Goal: Find contact information: Find contact information

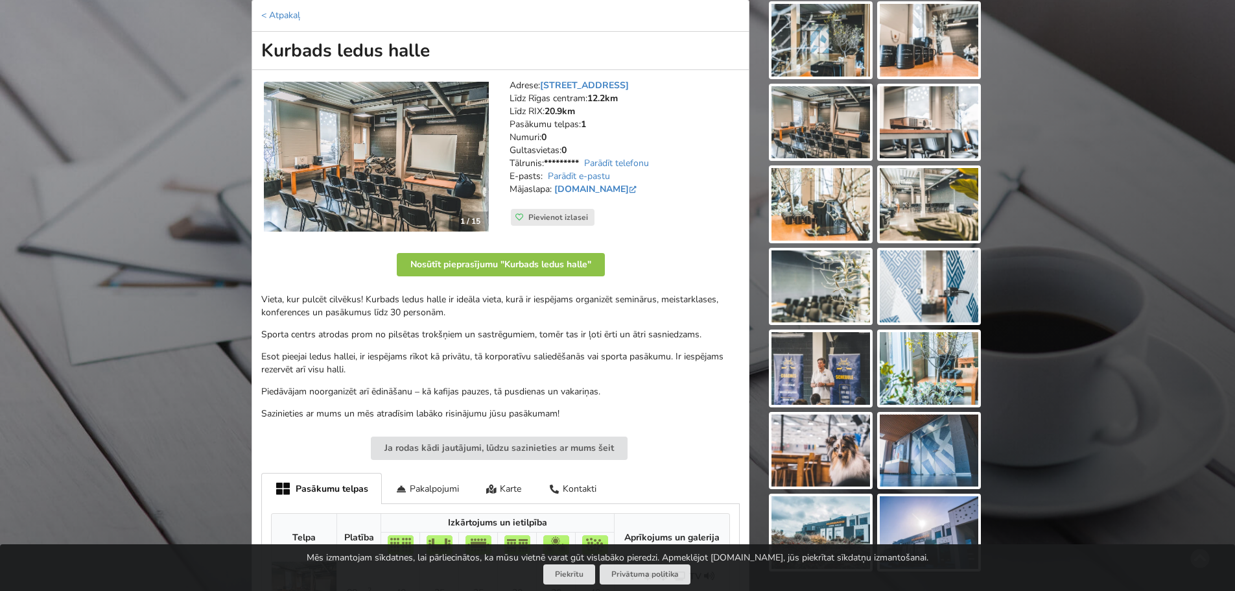
scroll to position [130, 0]
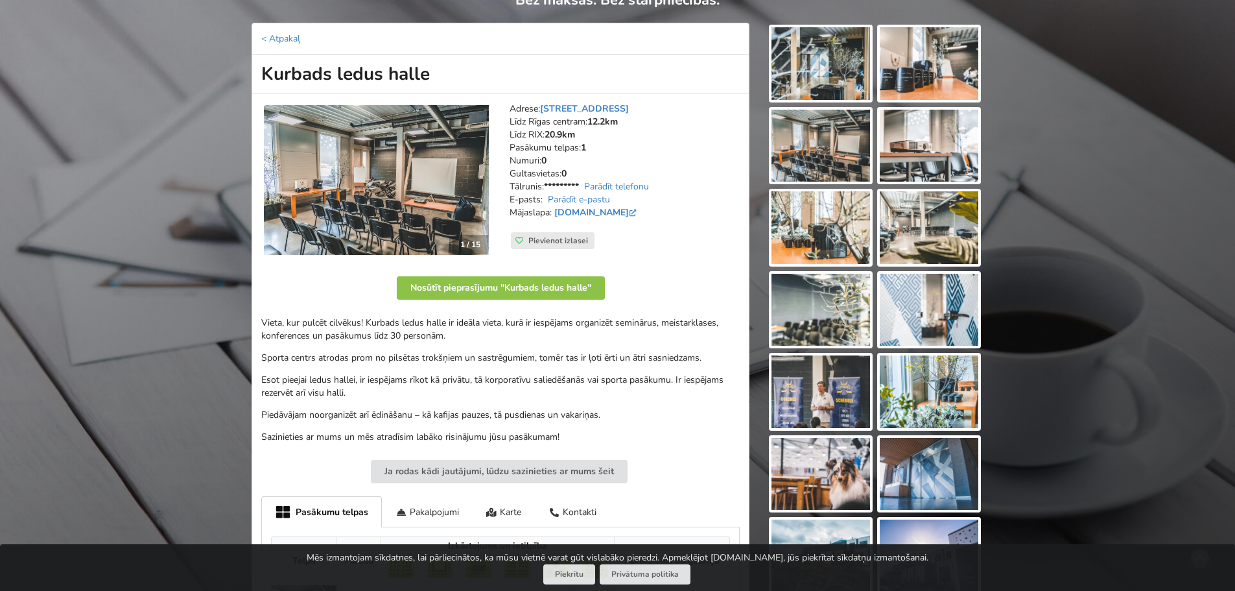
click at [831, 74] on img at bounding box center [820, 63] width 99 height 73
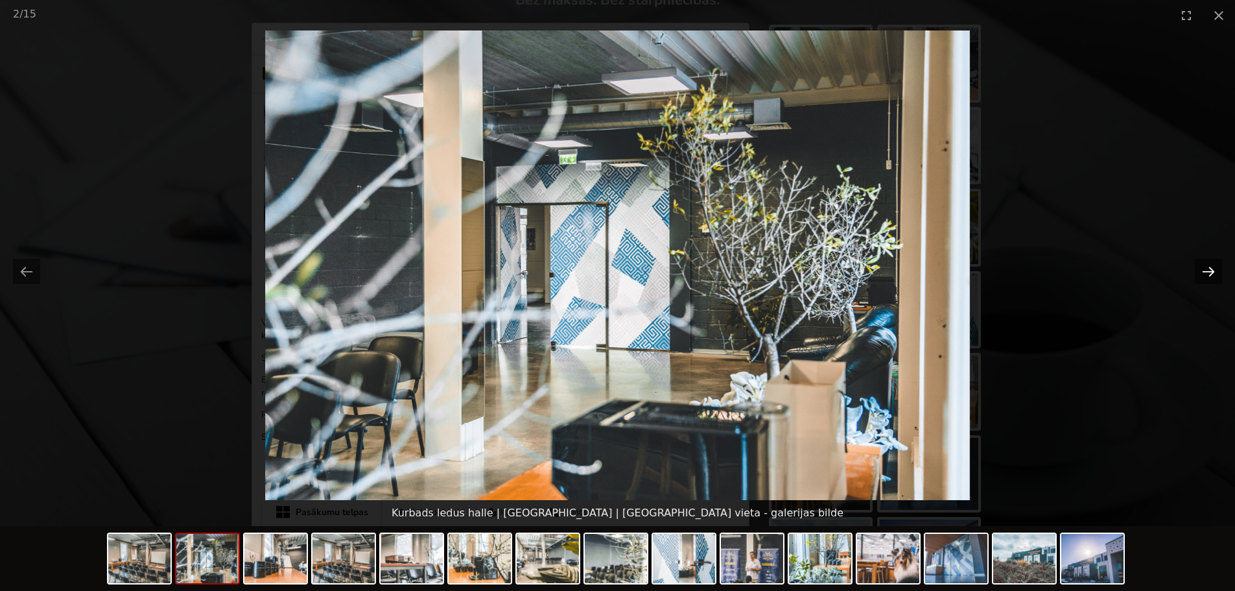
click at [1208, 272] on button "Next slide" at bounding box center [1208, 271] width 27 height 25
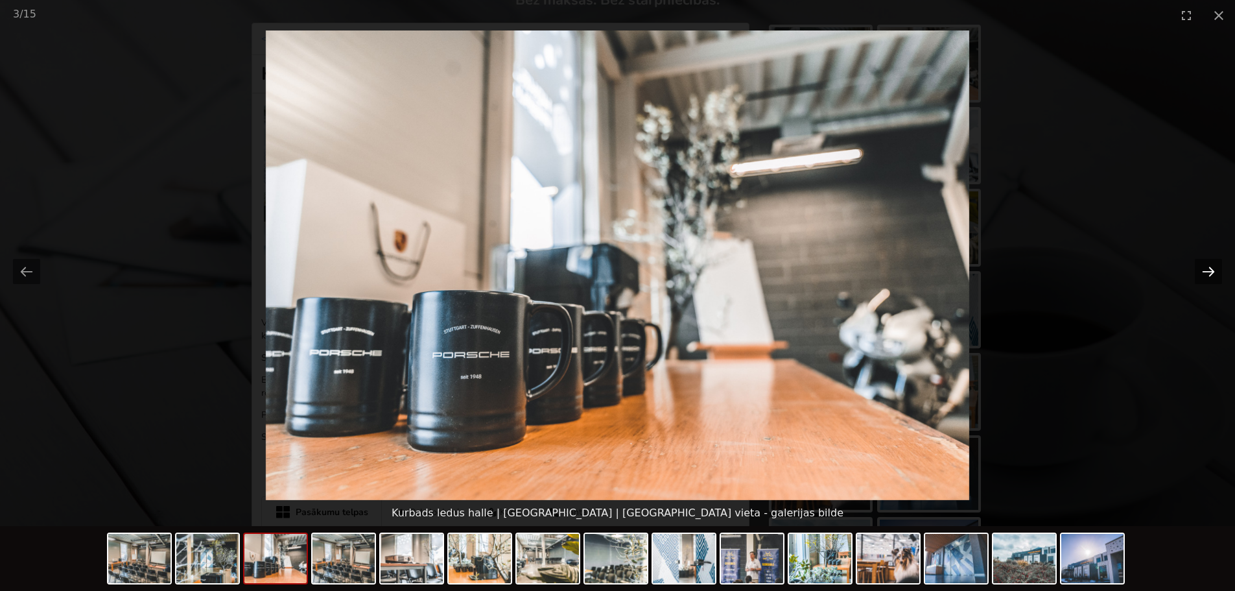
click at [1208, 272] on button "Next slide" at bounding box center [1208, 271] width 27 height 25
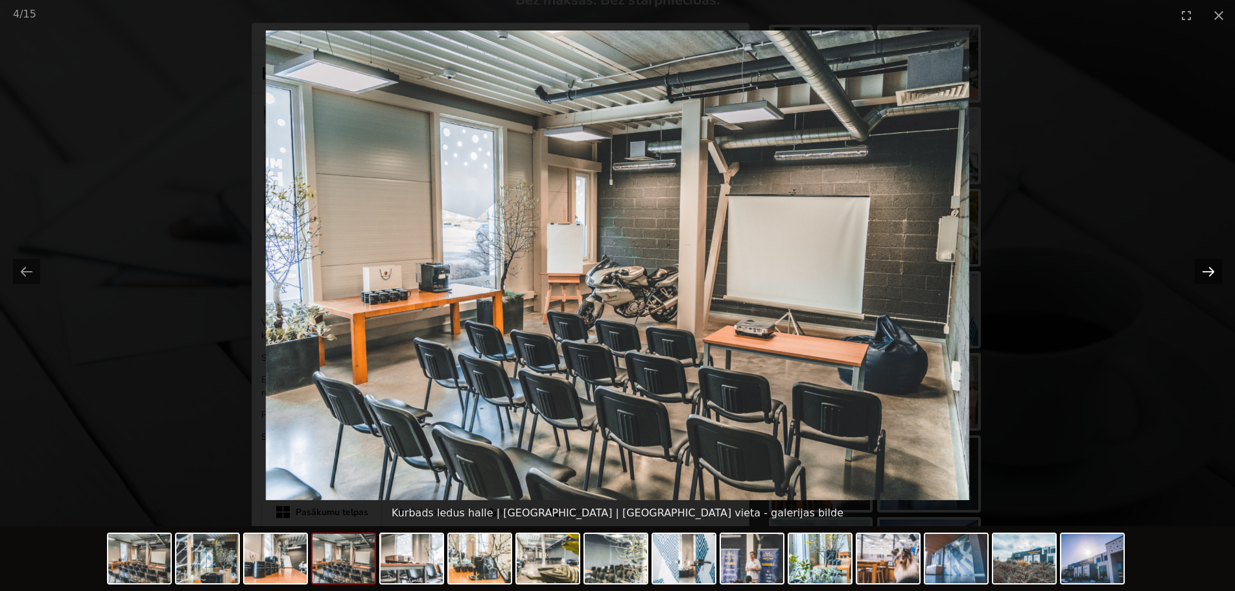
click at [1208, 272] on button "Next slide" at bounding box center [1208, 271] width 27 height 25
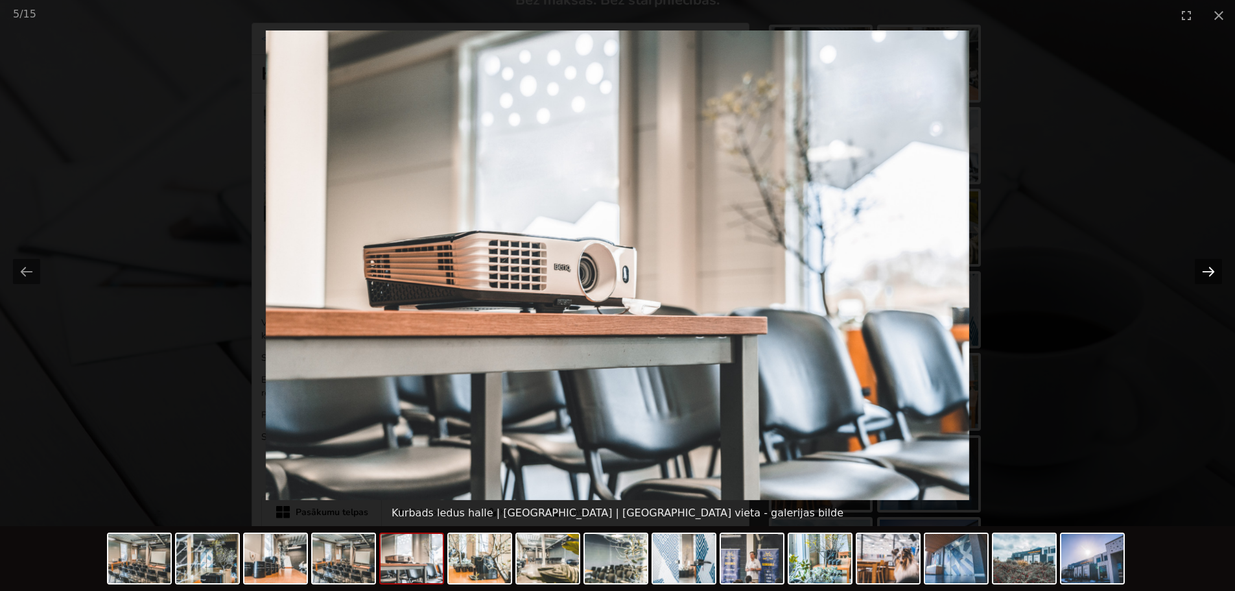
click at [1208, 272] on button "Next slide" at bounding box center [1208, 271] width 27 height 25
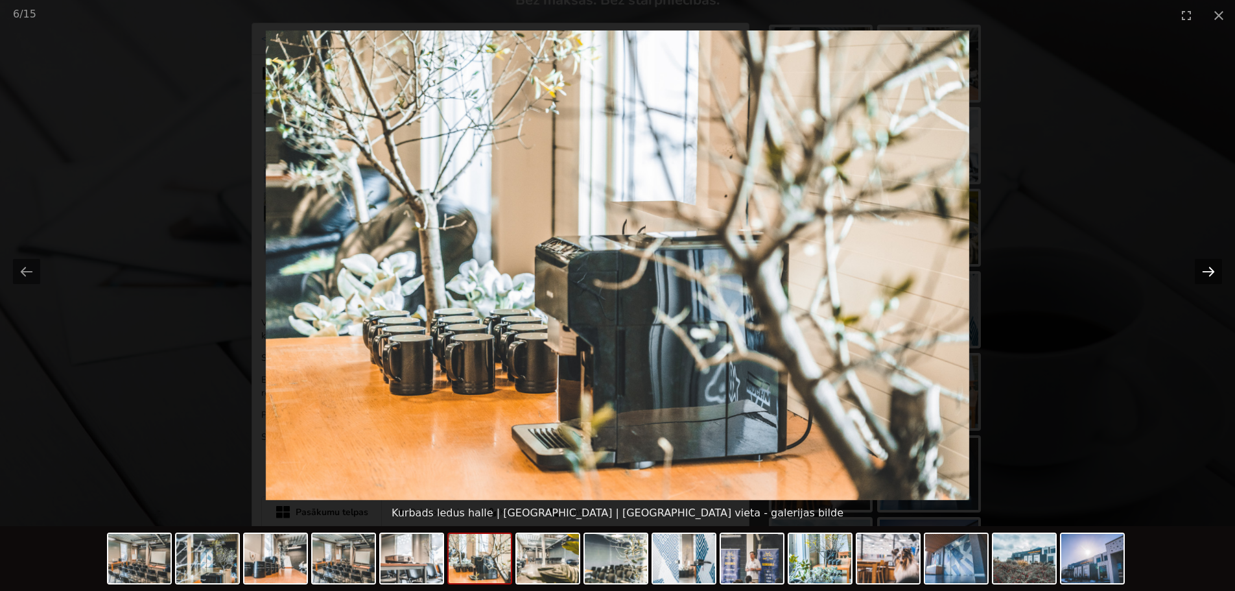
click at [1208, 272] on button "Next slide" at bounding box center [1208, 271] width 27 height 25
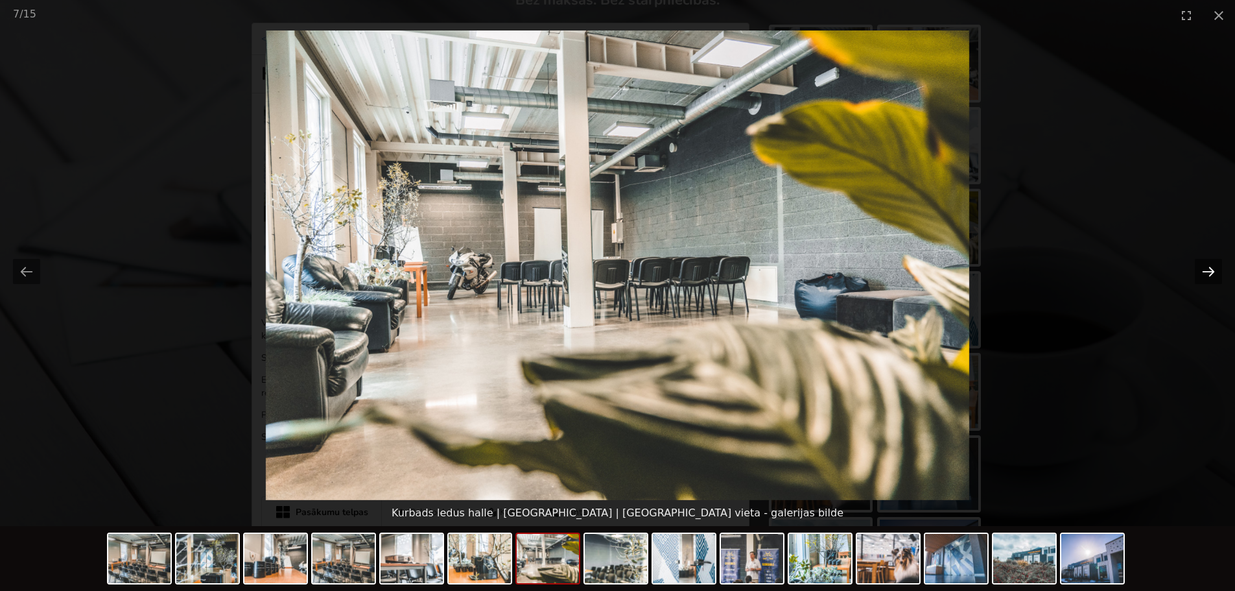
click at [1208, 272] on button "Next slide" at bounding box center [1208, 271] width 27 height 25
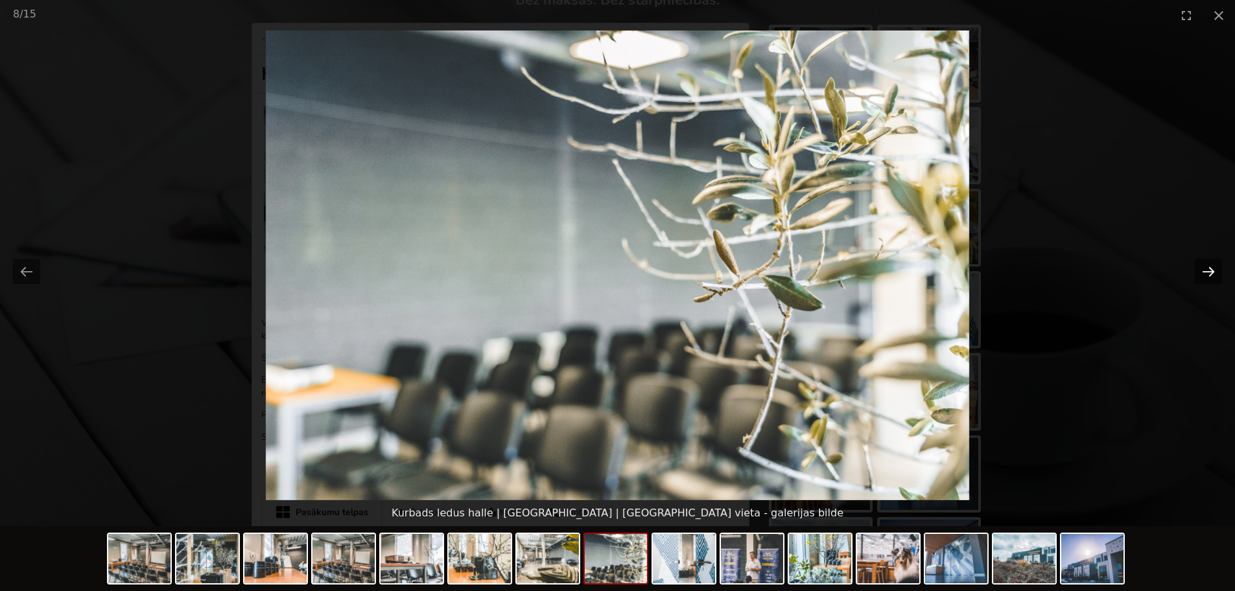
click at [1208, 272] on button "Next slide" at bounding box center [1208, 271] width 27 height 25
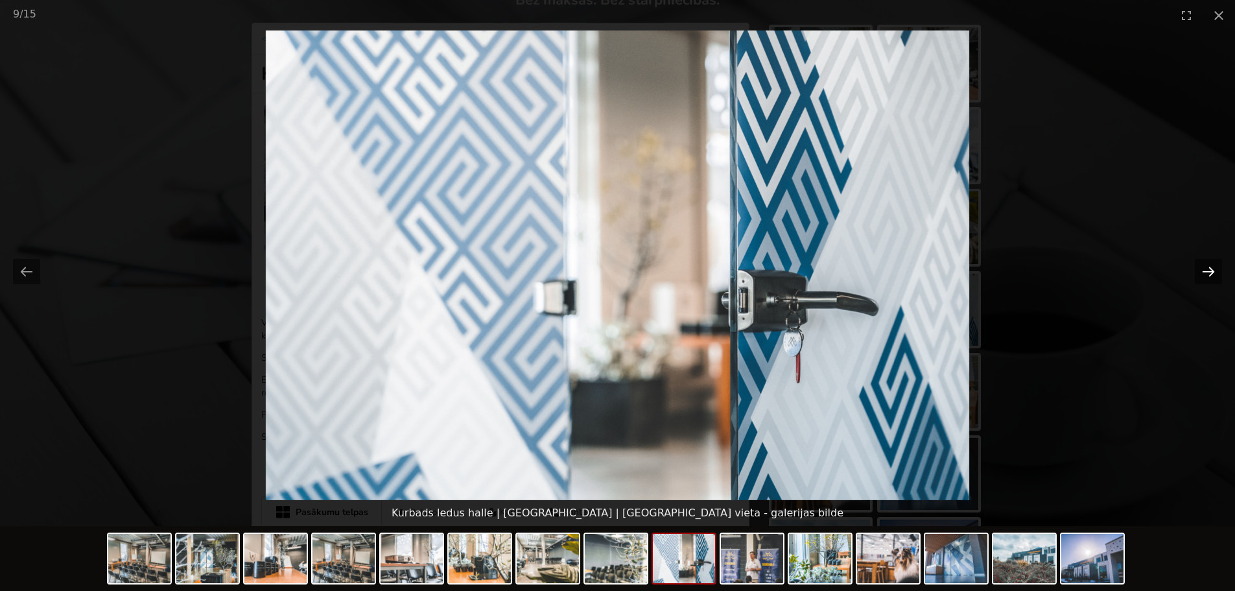
click at [1208, 272] on button "Next slide" at bounding box center [1208, 271] width 27 height 25
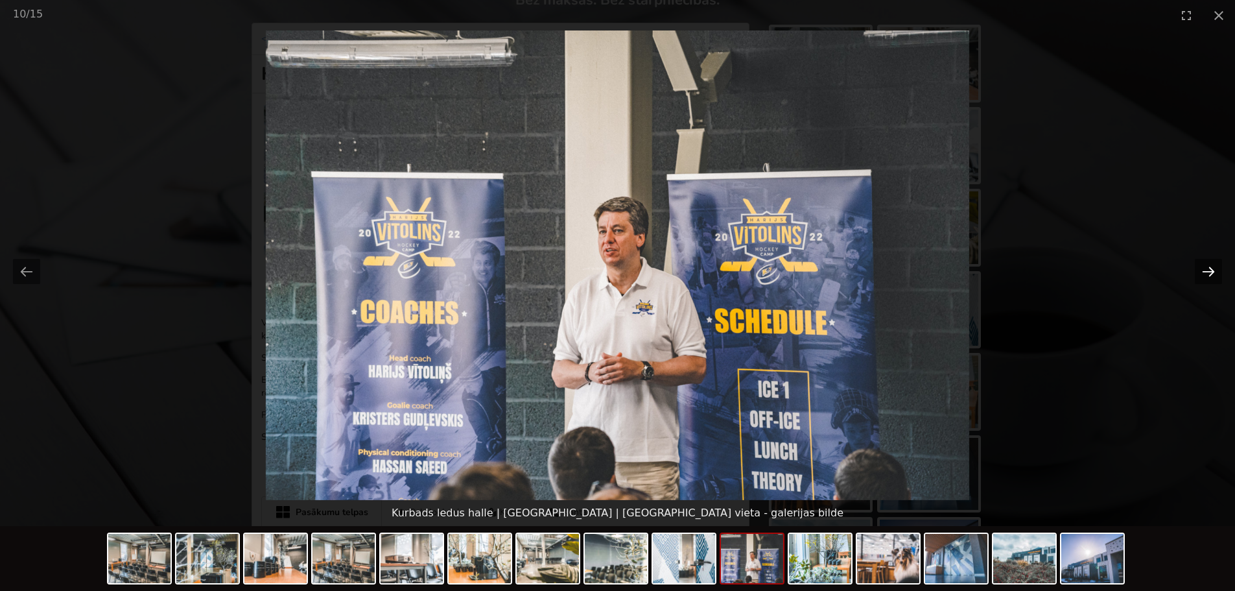
click at [1208, 272] on button "Next slide" at bounding box center [1208, 271] width 27 height 25
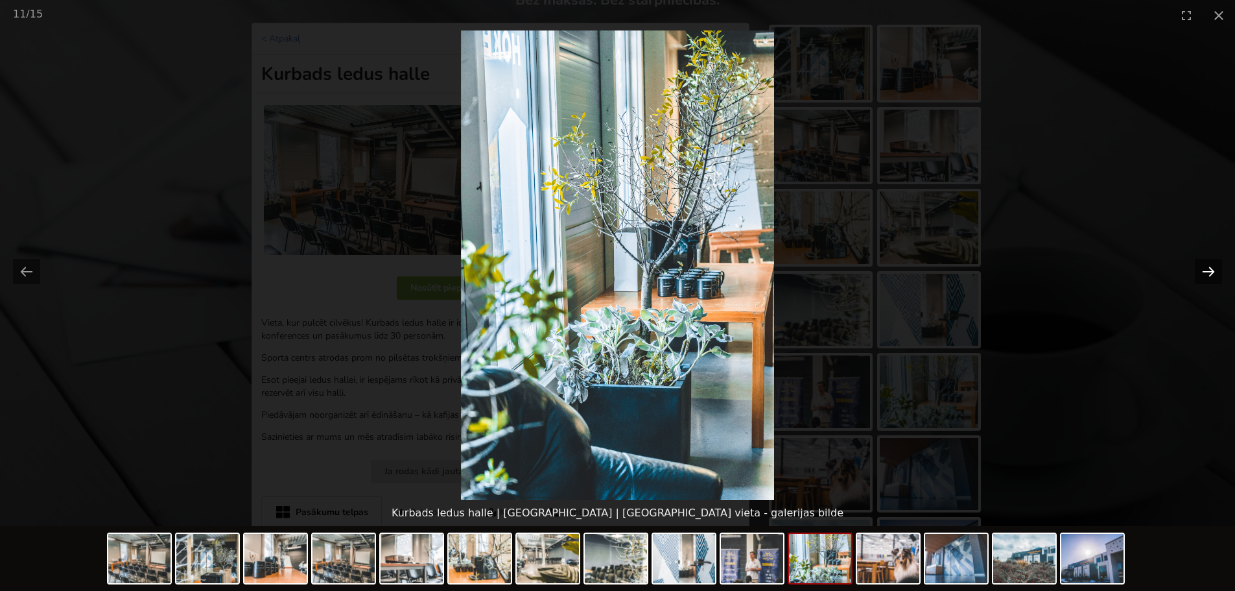
click at [1208, 272] on button "Next slide" at bounding box center [1208, 271] width 27 height 25
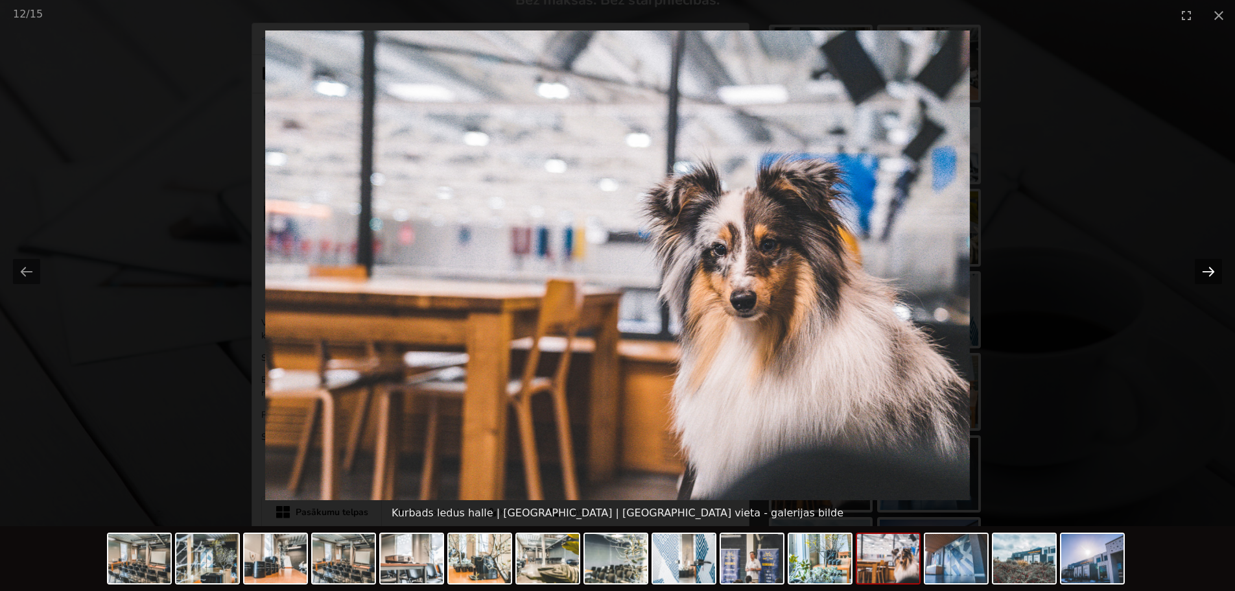
click at [1208, 272] on button "Next slide" at bounding box center [1208, 271] width 27 height 25
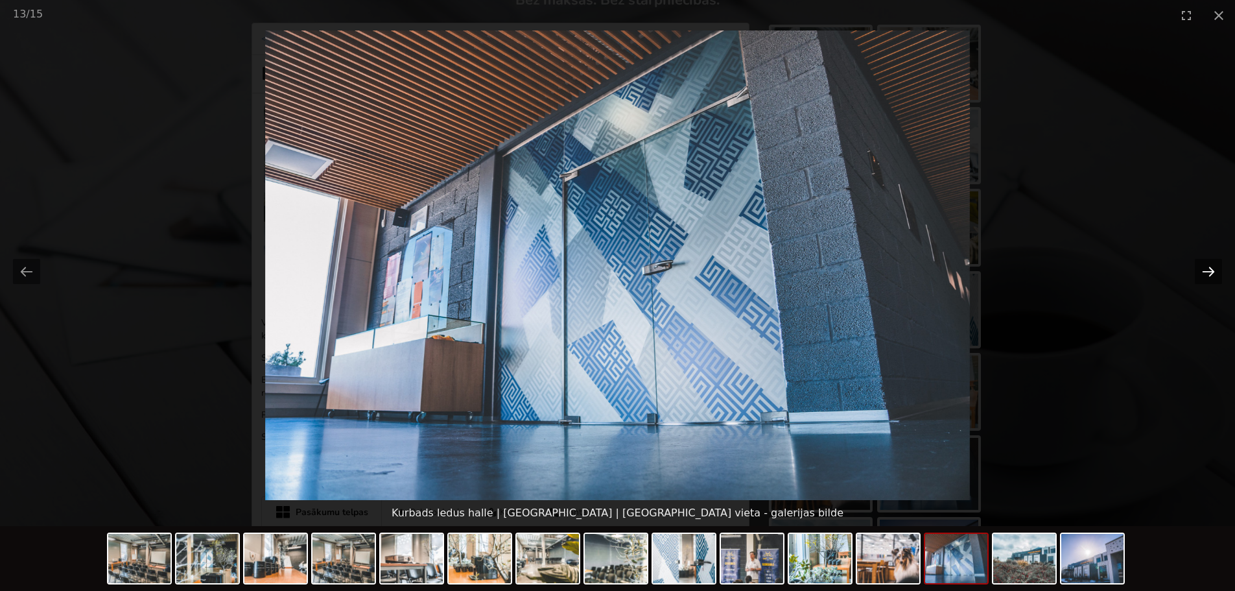
click at [1208, 272] on button "Next slide" at bounding box center [1208, 271] width 27 height 25
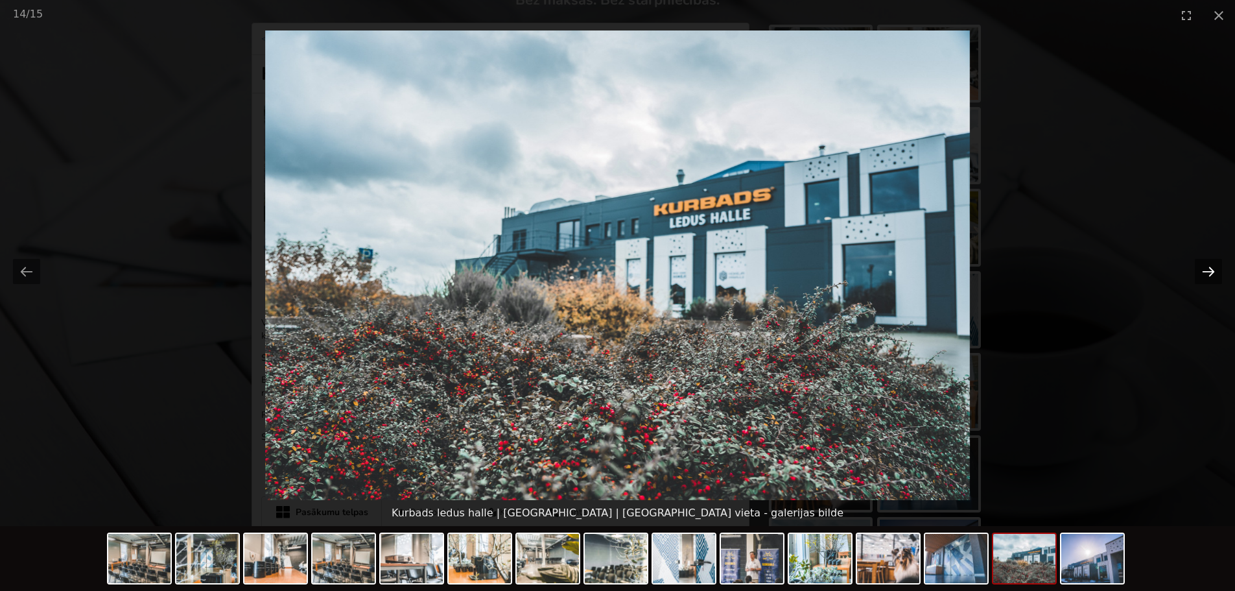
click at [1208, 272] on button "Next slide" at bounding box center [1208, 271] width 27 height 25
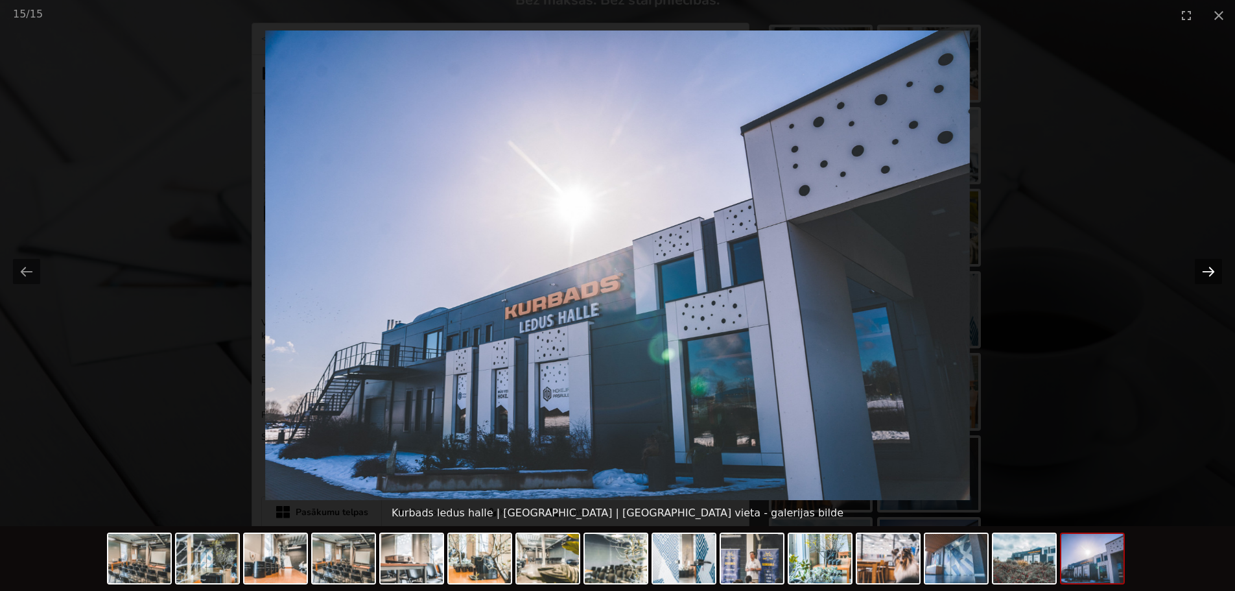
click at [1208, 272] on button "Next slide" at bounding box center [1208, 271] width 27 height 25
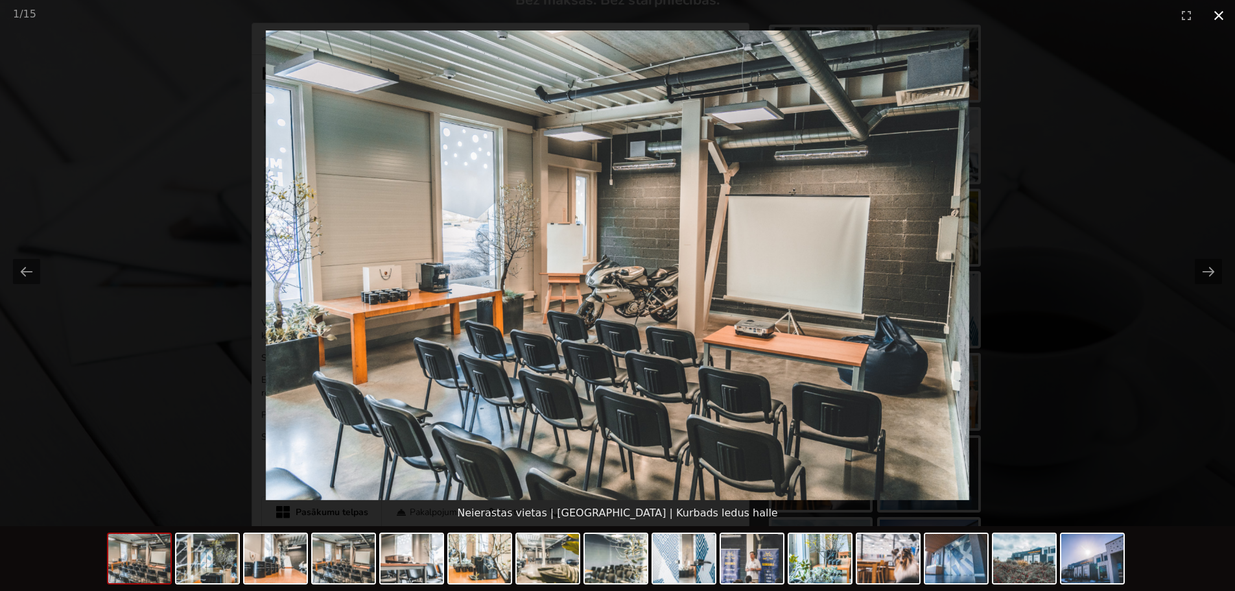
click at [1223, 17] on button "Close gallery" at bounding box center [1219, 15] width 32 height 30
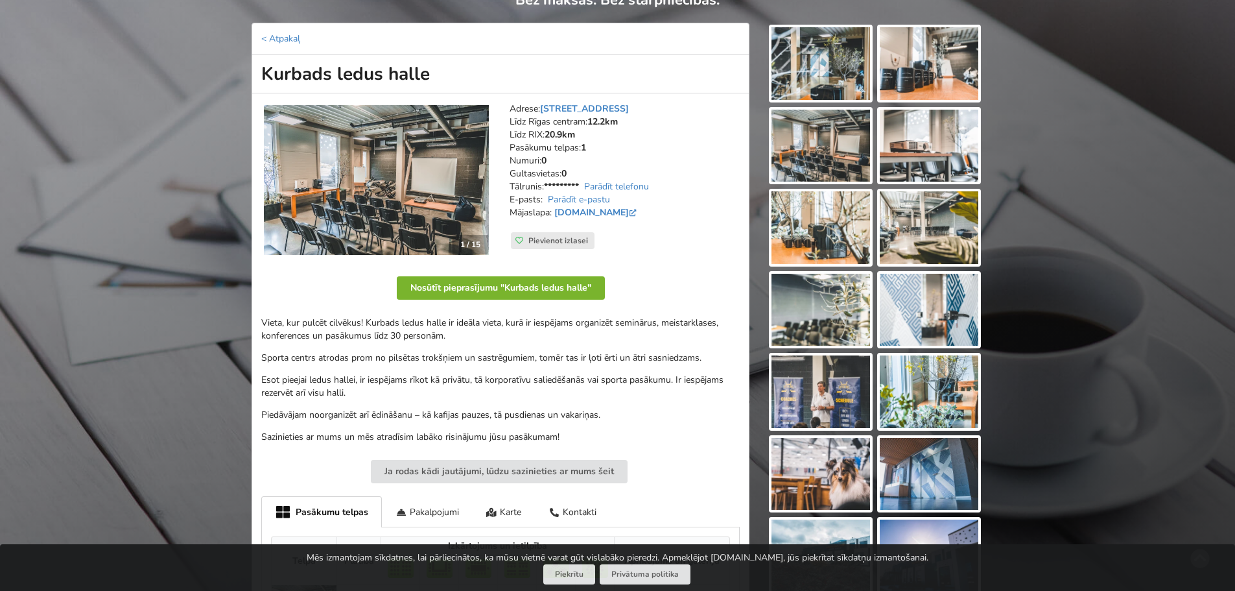
click at [561, 287] on button "Nosūtīt pieprasījumu "Kurbads ledus halle"" at bounding box center [501, 287] width 208 height 23
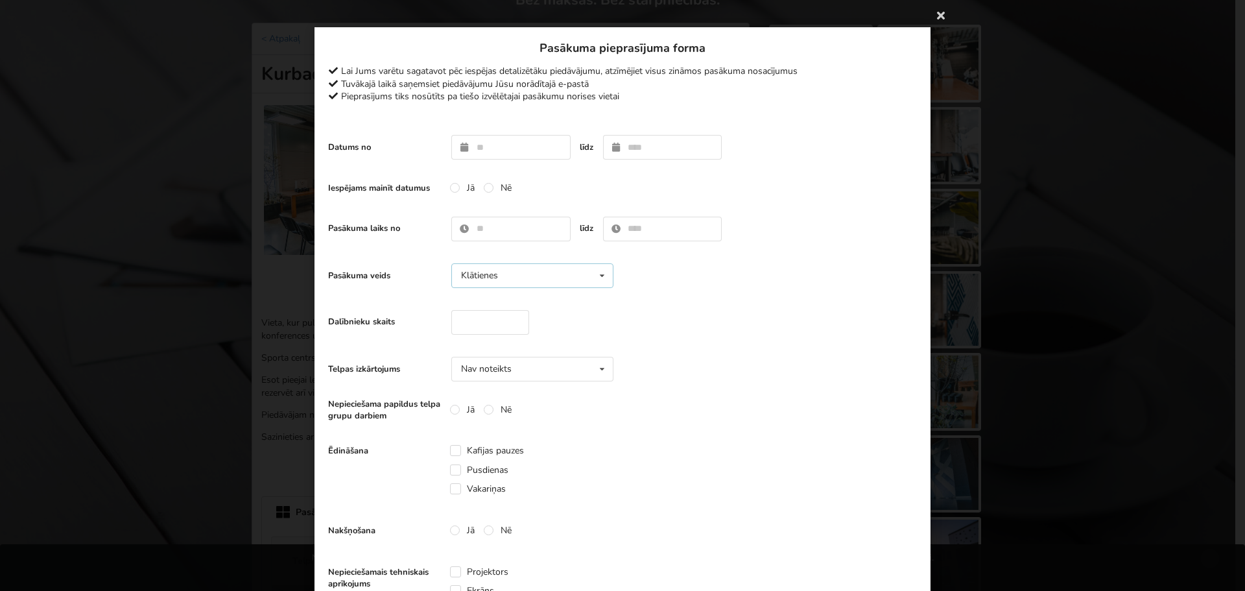
click at [593, 281] on icon at bounding box center [602, 276] width 19 height 24
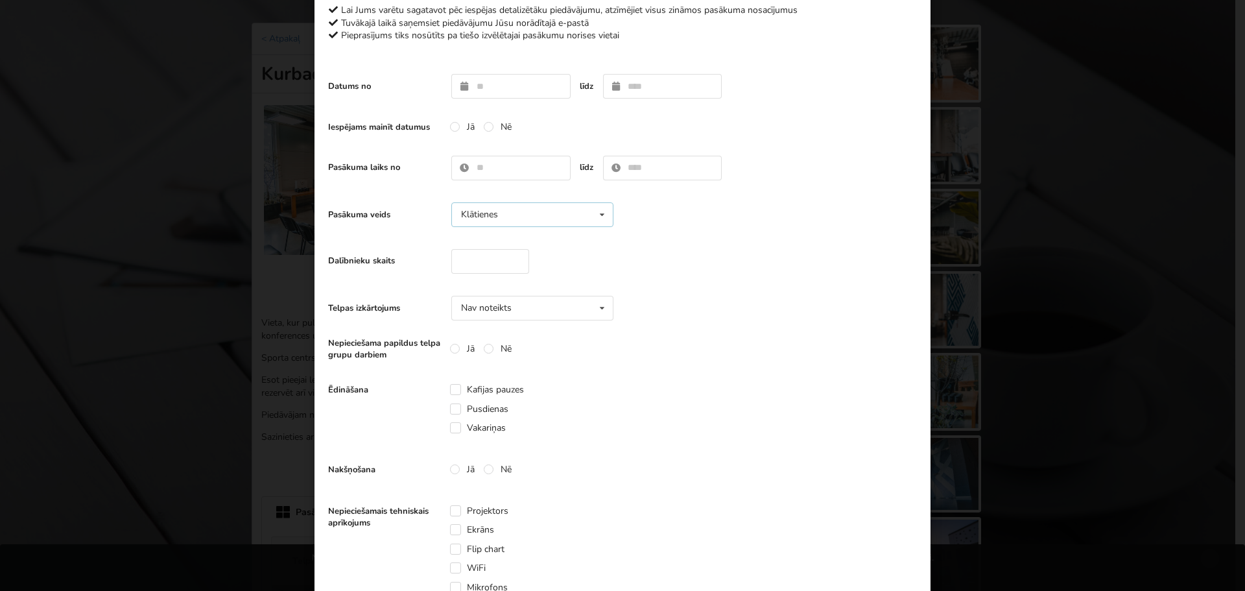
scroll to position [194, 0]
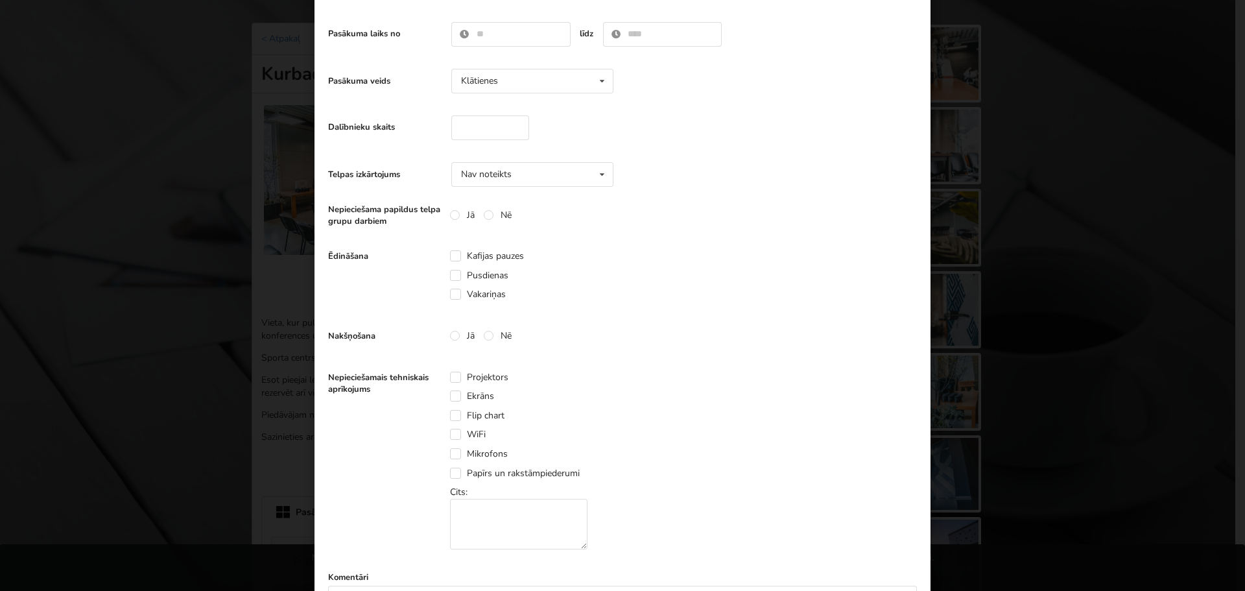
click at [583, 160] on div "Telpas izkārtojums Nav noteikts Nav noteikts Teātris U-Veids [GEOGRAPHIC_DATA] …" at bounding box center [622, 175] width 589 height 38
click at [582, 169] on div "Nav noteikts Nav noteikts Teātris U-Veids [GEOGRAPHIC_DATA] Klase" at bounding box center [532, 174] width 162 height 25
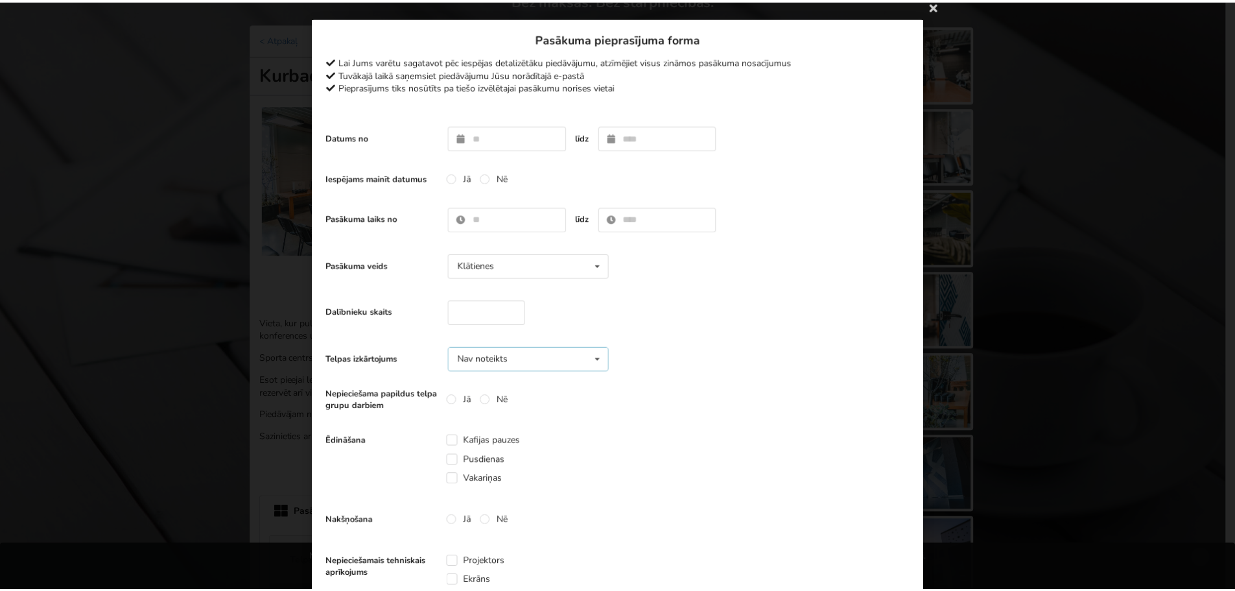
scroll to position [0, 0]
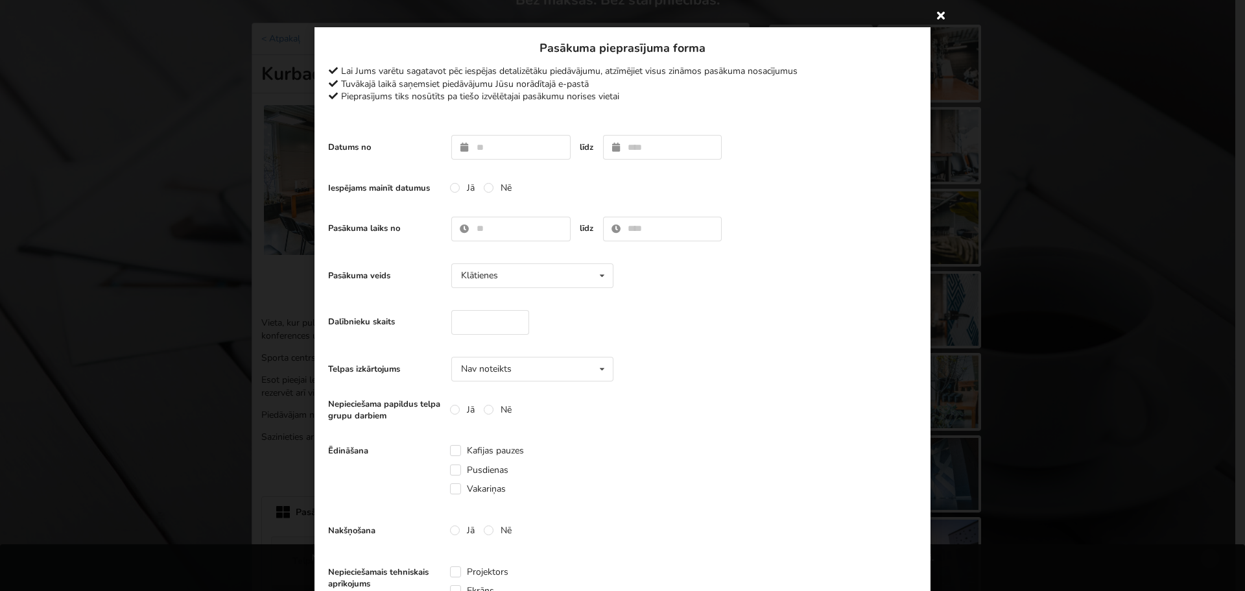
click at [936, 11] on icon at bounding box center [940, 15] width 21 height 21
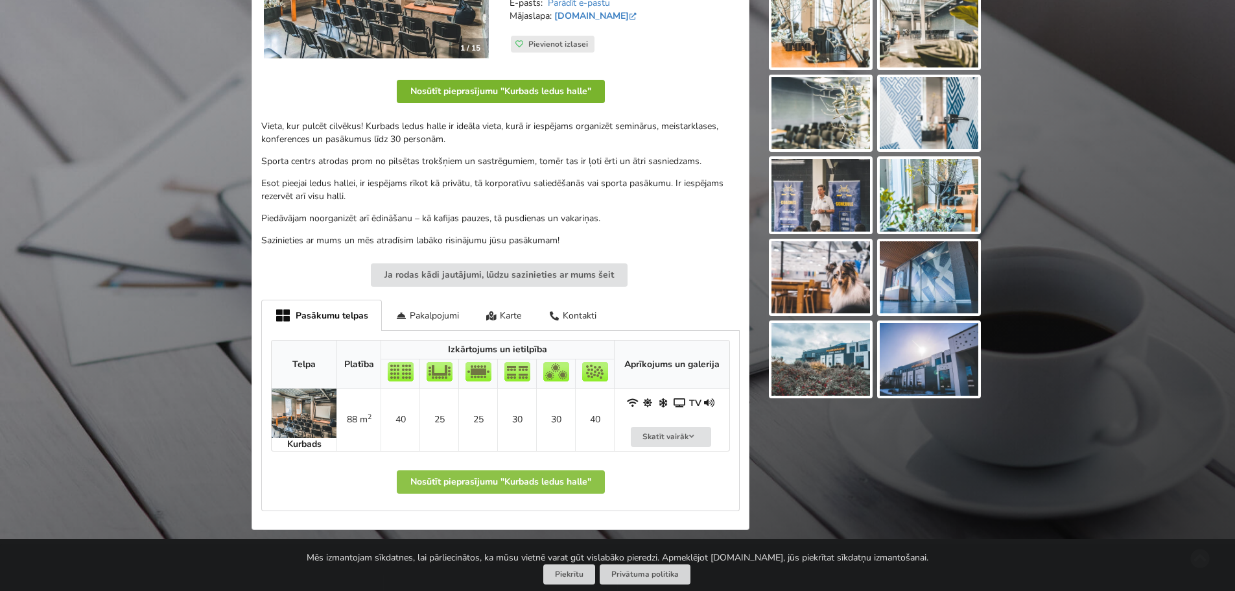
scroll to position [389, 0]
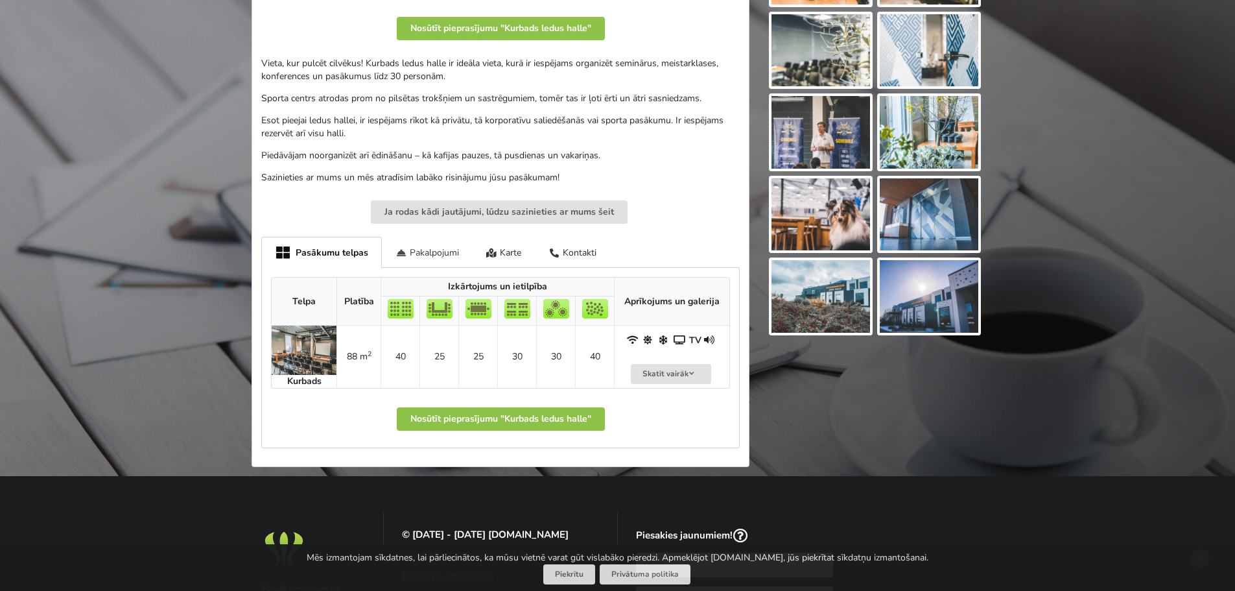
click at [437, 248] on div "Pakalpojumi" at bounding box center [427, 252] width 91 height 30
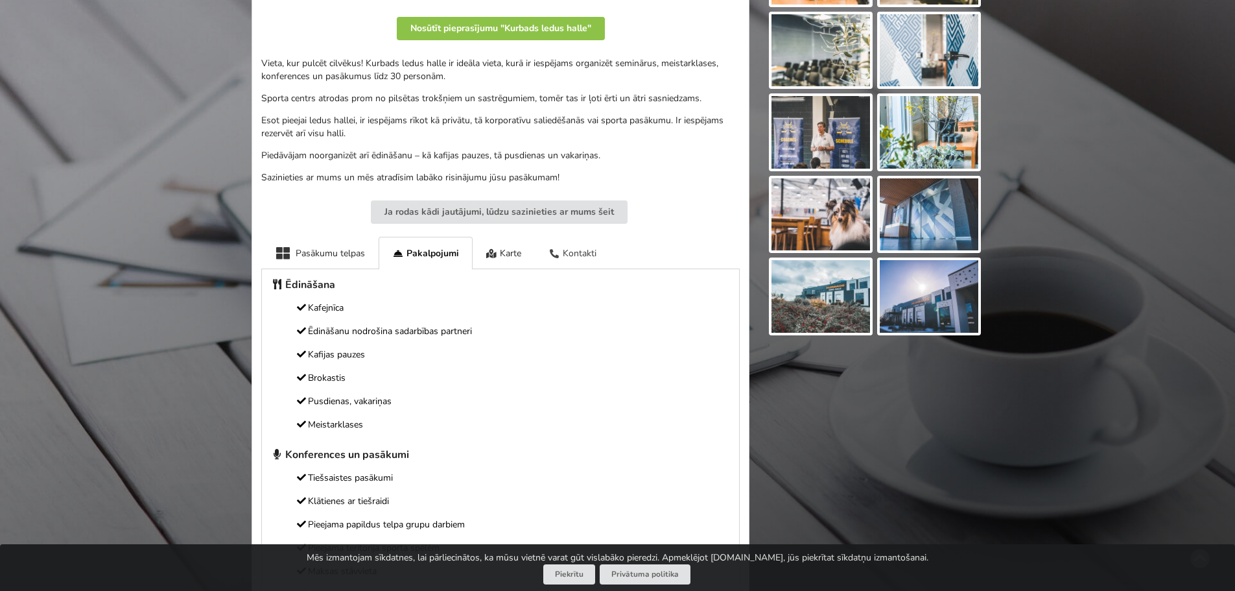
click at [568, 249] on div "Kontakti" at bounding box center [572, 253] width 75 height 32
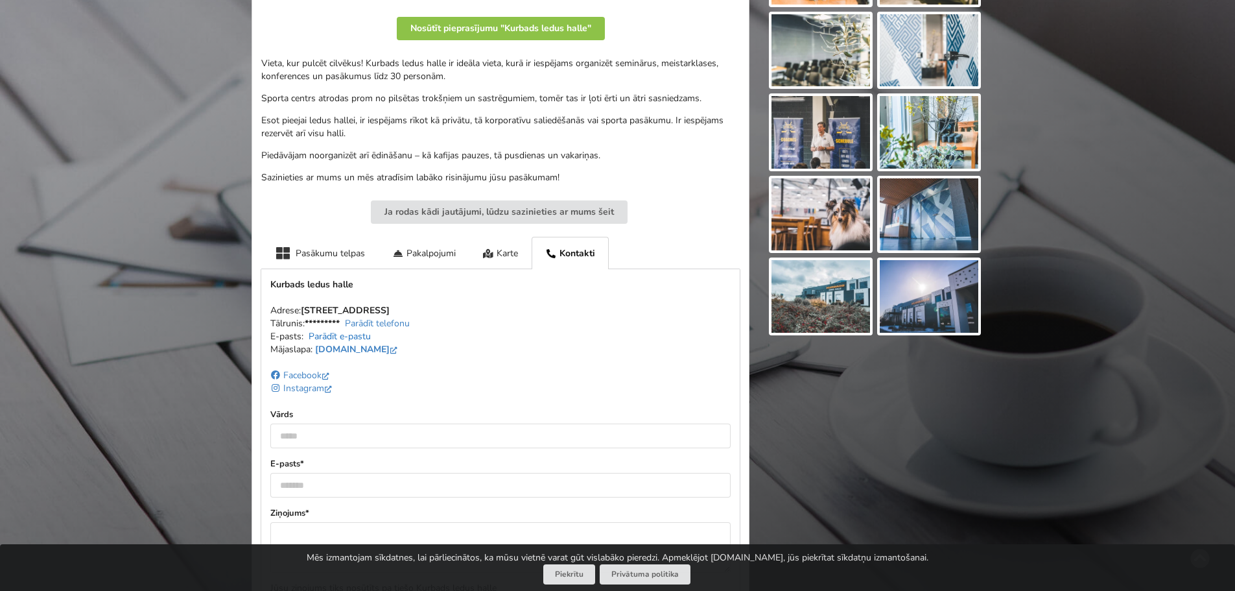
click at [360, 334] on link "Parādīt e-pastu" at bounding box center [340, 336] width 62 height 12
drag, startPoint x: 434, startPoint y: 340, endPoint x: 306, endPoint y: 339, distance: 128.4
click at [306, 339] on address "Adrese: [STREET_ADDRESS] Tālrunis: ********* Parādīt telefonu E-pasts: [EMAIL_A…" at bounding box center [500, 336] width 460 height 65
copy address "[EMAIL_ADDRESS][DOMAIN_NAME]"
